Goal: Transaction & Acquisition: Purchase product/service

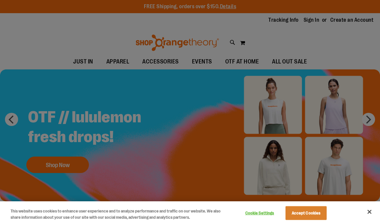
type input "**********"
click at [103, 34] on div at bounding box center [190, 112] width 380 height 224
click at [67, 60] on div at bounding box center [190, 112] width 380 height 224
click at [370, 212] on button "Close" at bounding box center [369, 212] width 14 height 14
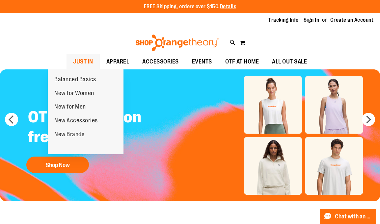
click at [73, 62] on span "JUST IN" at bounding box center [83, 61] width 20 height 15
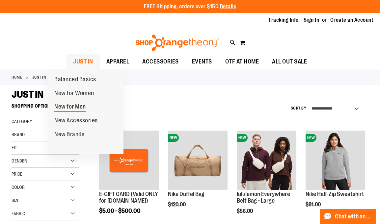
type input "**********"
click at [63, 109] on span "New for Men" at bounding box center [70, 107] width 32 height 8
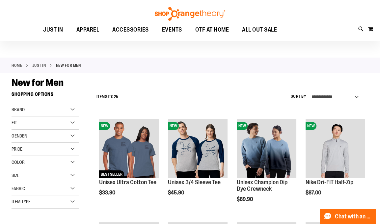
type input "**********"
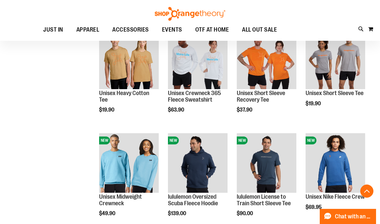
scroll to position [316, 0]
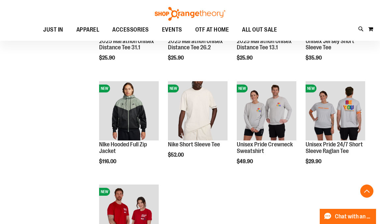
scroll to position [572, 0]
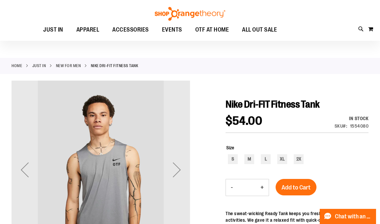
type input "**********"
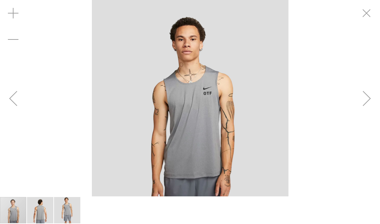
click at [313, 56] on div "carousel" at bounding box center [190, 98] width 380 height 196
click at [47, 213] on img "image 2 of 3" at bounding box center [40, 210] width 26 height 26
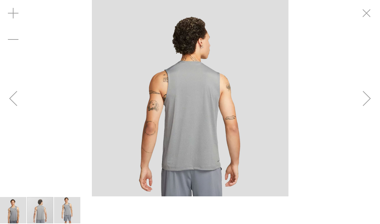
click at [64, 208] on img "image 3 of 3" at bounding box center [67, 210] width 26 height 26
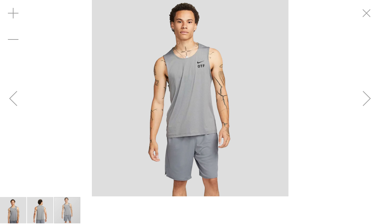
click at [21, 214] on img "image 1 of 3" at bounding box center [13, 210] width 26 height 26
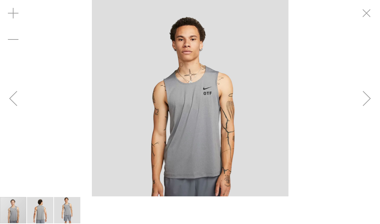
click at [195, 77] on img "carousel" at bounding box center [190, 98] width 196 height 196
click at [100, 148] on img "carousel" at bounding box center [190, 98] width 196 height 196
click at [201, 83] on img "carousel" at bounding box center [190, 98] width 196 height 196
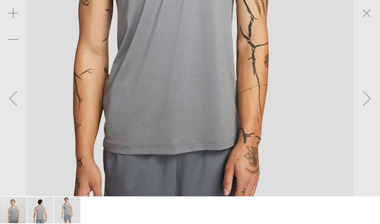
drag, startPoint x: 217, startPoint y: 102, endPoint x: 192, endPoint y: 59, distance: 50.3
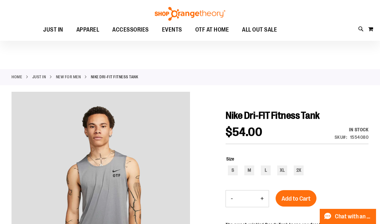
scroll to position [65, 0]
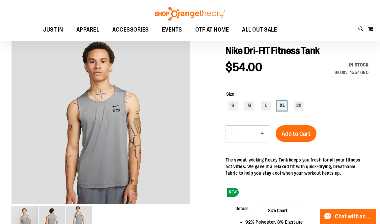
click at [281, 104] on div "XL" at bounding box center [282, 106] width 10 height 10
type input "***"
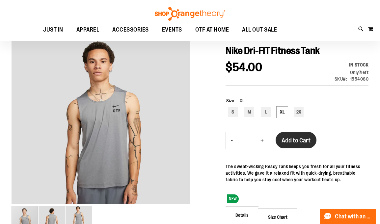
click at [298, 138] on span "Add to Cart" at bounding box center [295, 140] width 29 height 7
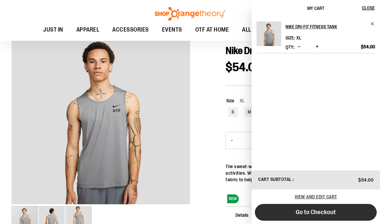
click at [318, 211] on span "Go to Checkout" at bounding box center [316, 212] width 40 height 7
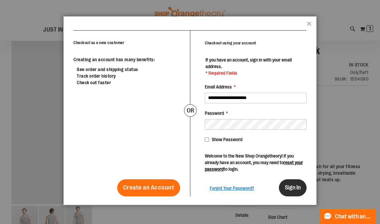
click at [287, 186] on span "Sign In" at bounding box center [293, 187] width 16 height 7
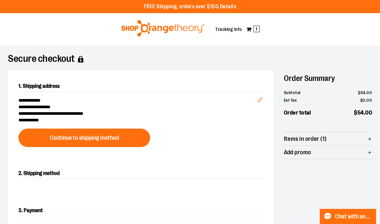
click at [295, 40] on div "Toggle Nav My Cart 1 Tracking Info" at bounding box center [190, 29] width 380 height 32
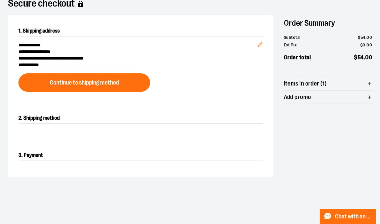
scroll to position [53, 0]
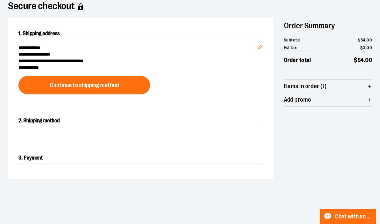
click at [43, 158] on h2 "3. Payment" at bounding box center [140, 158] width 244 height 11
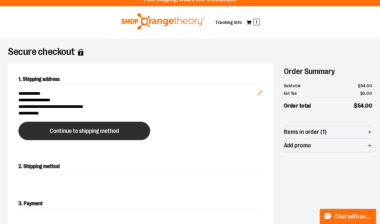
scroll to position [0, 0]
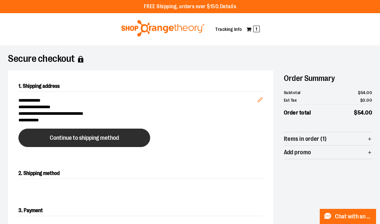
click at [148, 141] on button "Continue to shipping method" at bounding box center [84, 138] width 132 height 18
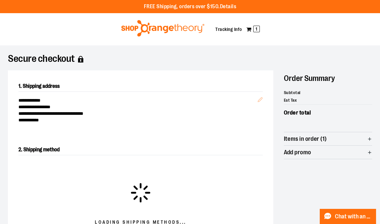
click at [215, 72] on div "**********" at bounding box center [140, 102] width 265 height 64
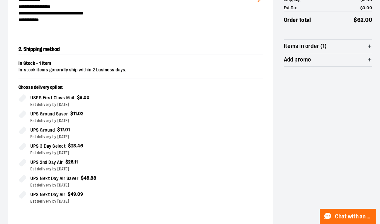
scroll to position [106, 0]
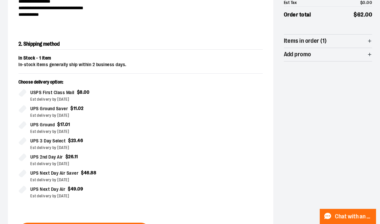
click at [281, 102] on div "**********" at bounding box center [190, 127] width 364 height 324
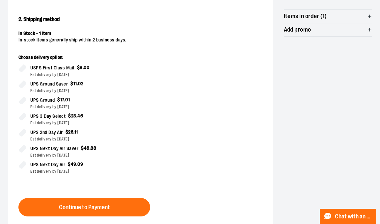
scroll to position [132, 0]
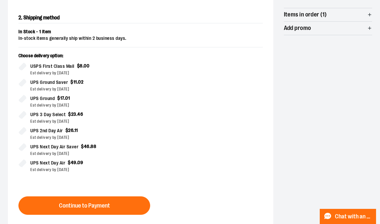
click at [281, 102] on div "**********" at bounding box center [190, 100] width 364 height 324
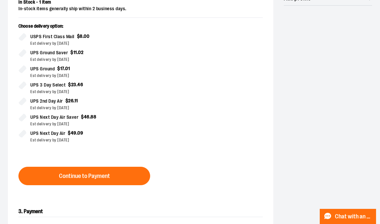
scroll to position [171, 0]
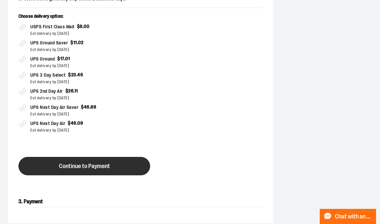
click at [140, 165] on button "Continue to Payment" at bounding box center [84, 166] width 132 height 18
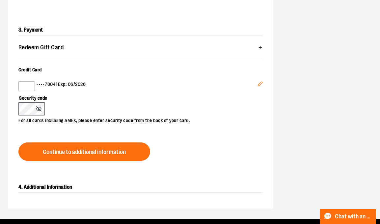
scroll to position [197, 0]
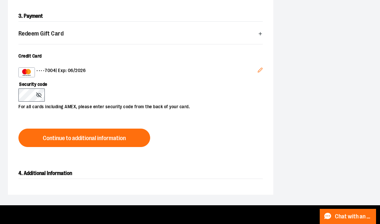
click at [41, 93] on icon at bounding box center [38, 94] width 5 height 5
click at [38, 93] on icon at bounding box center [38, 94] width 5 height 5
click at [40, 95] on icon at bounding box center [38, 94] width 5 height 5
click at [73, 91] on div "Security code For all cards including AMEX, please enter security code from the…" at bounding box center [137, 93] width 238 height 33
click at [158, 93] on div "Security code For all cards including AMEX, please enter security code from the…" at bounding box center [137, 93] width 238 height 33
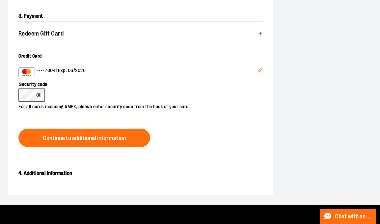
click at [39, 95] on icon at bounding box center [38, 94] width 5 height 5
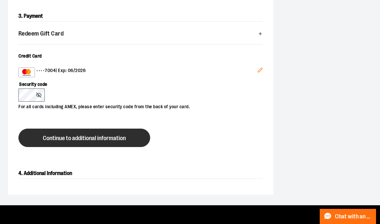
click at [64, 129] on button "Continue to additional information" at bounding box center [84, 138] width 132 height 18
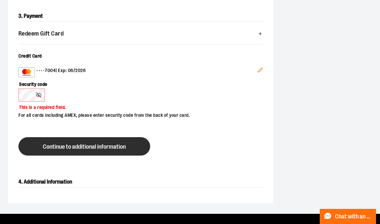
click at [75, 150] on button "Continue to additional information" at bounding box center [84, 146] width 132 height 18
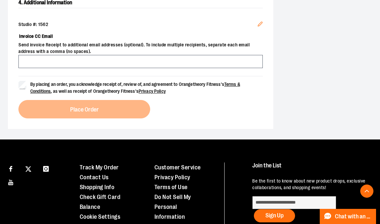
scroll to position [263, 0]
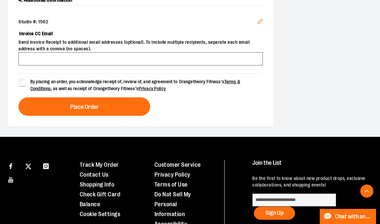
click at [141, 21] on div "Studio #: 1562" at bounding box center [140, 22] width 244 height 7
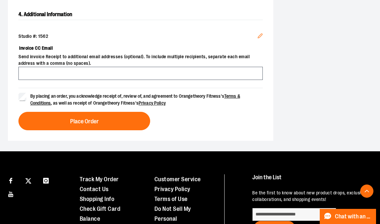
scroll to position [250, 0]
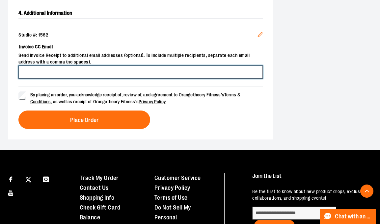
click at [106, 66] on input "Invoice CC Email" at bounding box center [140, 71] width 244 height 13
type input "**********"
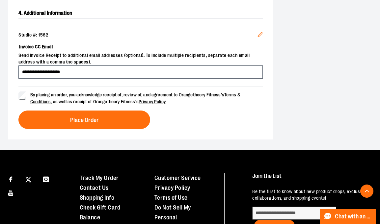
click at [172, 88] on form "By placing an order, you acknowledge receipt of, review of, and agreement to Or…" at bounding box center [140, 96] width 244 height 19
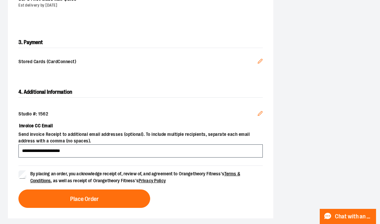
scroll to position [184, 0]
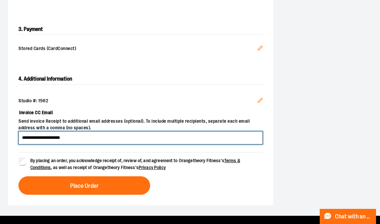
click at [72, 138] on input "**********" at bounding box center [140, 137] width 244 height 13
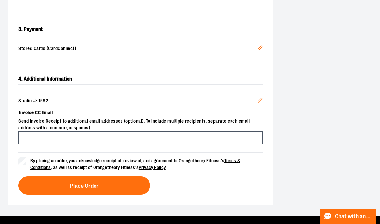
click at [221, 121] on span "Send invoice Receipt to additional email addresses (optional). To include multi…" at bounding box center [140, 124] width 244 height 13
click at [222, 118] on span "Send invoice Receipt to additional email addresses (optional). To include multi…" at bounding box center [140, 124] width 244 height 13
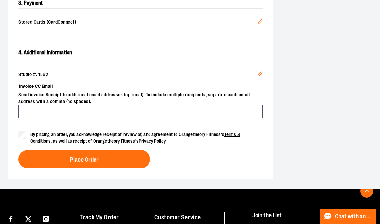
scroll to position [237, 0]
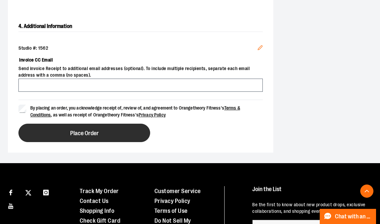
click at [135, 133] on button "Place Order" at bounding box center [84, 133] width 132 height 18
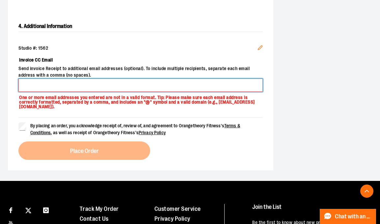
click at [129, 87] on input "Invoice CC Email" at bounding box center [140, 85] width 244 height 13
type input "**********"
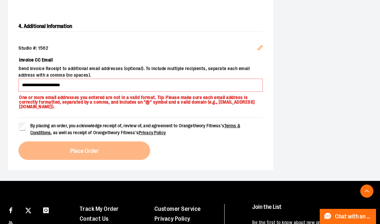
click at [107, 144] on div "By placing an order, you acknowledge receipt of, review of, and agreement to Or…" at bounding box center [140, 138] width 244 height 42
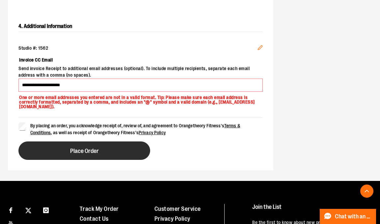
click at [59, 152] on button "Place Order" at bounding box center [84, 151] width 132 height 18
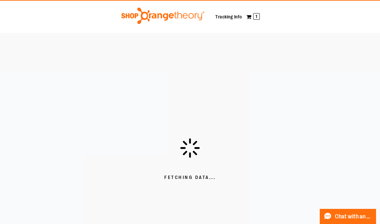
scroll to position [13, 0]
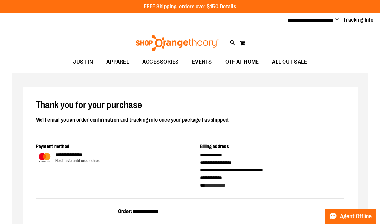
type input "**********"
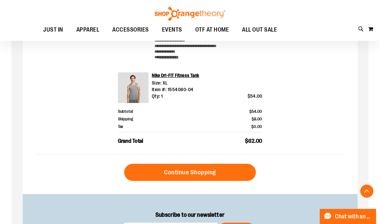
scroll to position [210, 0]
